Goal: Transaction & Acquisition: Purchase product/service

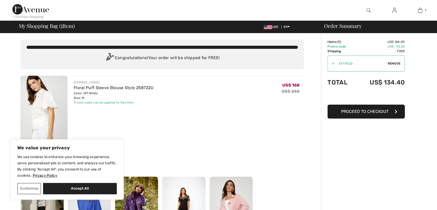
click at [393, 64] on span "Remove" at bounding box center [394, 63] width 13 height 5
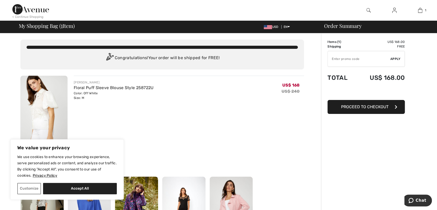
click at [355, 63] on input "TEXT" at bounding box center [359, 58] width 63 height 15
paste input "EXTRA20"
type input "EXTRA20"
click at [395, 60] on span "Apply" at bounding box center [396, 59] width 10 height 5
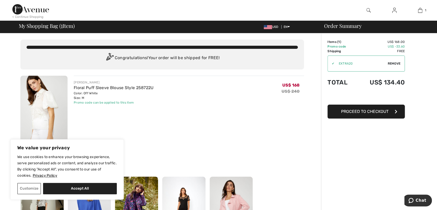
click at [212, 124] on div "FRANK LYMAN Floral Puff Sleeve Blouse Style 258722U Color: Off White Size: M Fi…" at bounding box center [189, 112] width 230 height 72
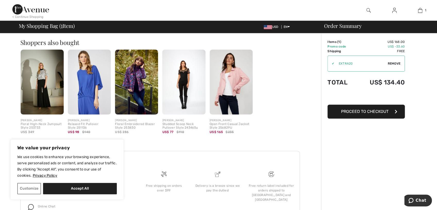
scroll to position [125, 0]
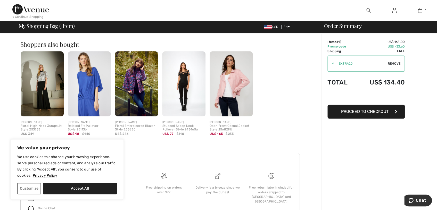
click at [21, 7] on img at bounding box center [30, 9] width 37 height 10
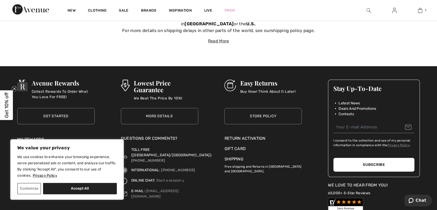
scroll to position [2126, 0]
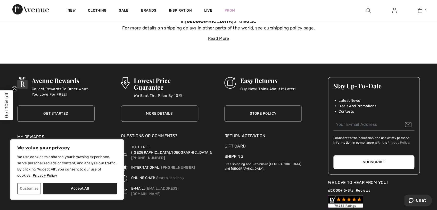
click at [349, 122] on input "email" at bounding box center [374, 125] width 81 height 12
type input "[EMAIL_ADDRESS][DOMAIN_NAME]"
click at [355, 157] on button "Subscribe" at bounding box center [374, 162] width 81 height 14
